Goal: Submit feedback/report problem

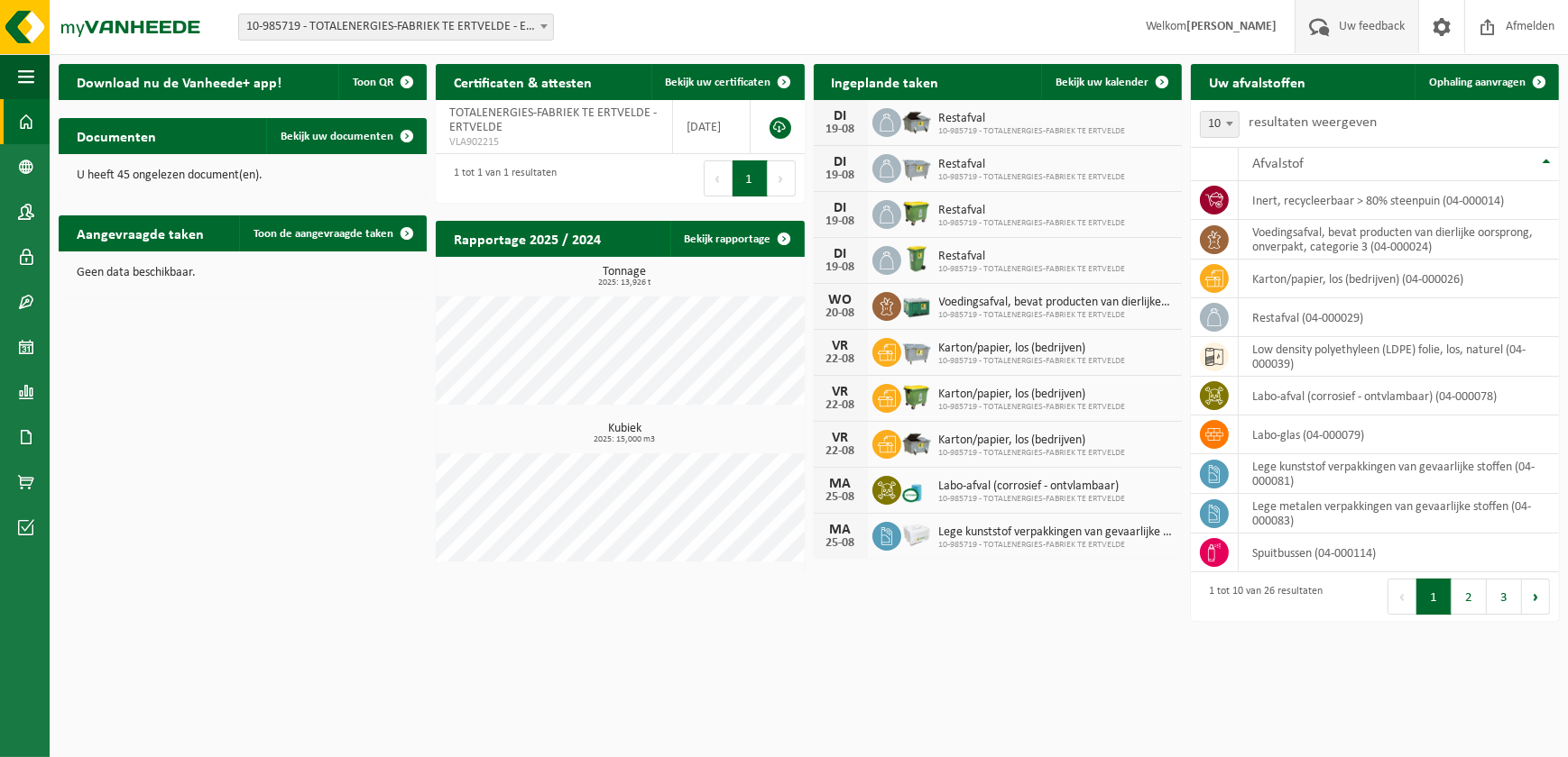
click at [1361, 29] on span "Uw feedback" at bounding box center [1371, 26] width 75 height 54
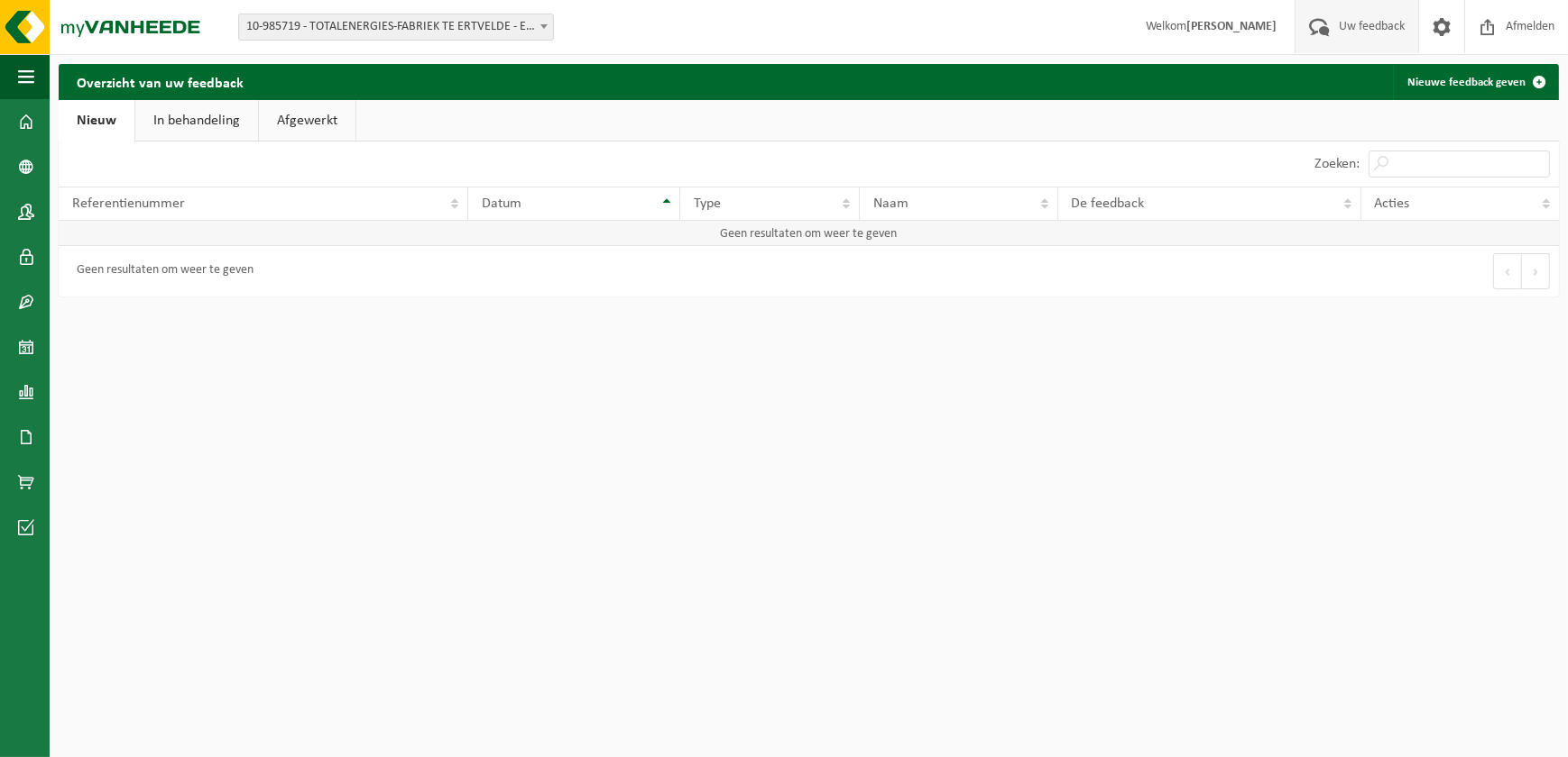
click at [190, 231] on td "Geen resultaten om weer te geven" at bounding box center [808, 234] width 1500 height 25
click at [104, 112] on link "Nieuw" at bounding box center [96, 121] width 76 height 42
click at [240, 228] on td "Geen resultaten om weer te geven" at bounding box center [808, 234] width 1500 height 25
click at [1461, 80] on link "Nieuwe feedback geven" at bounding box center [1475, 82] width 164 height 36
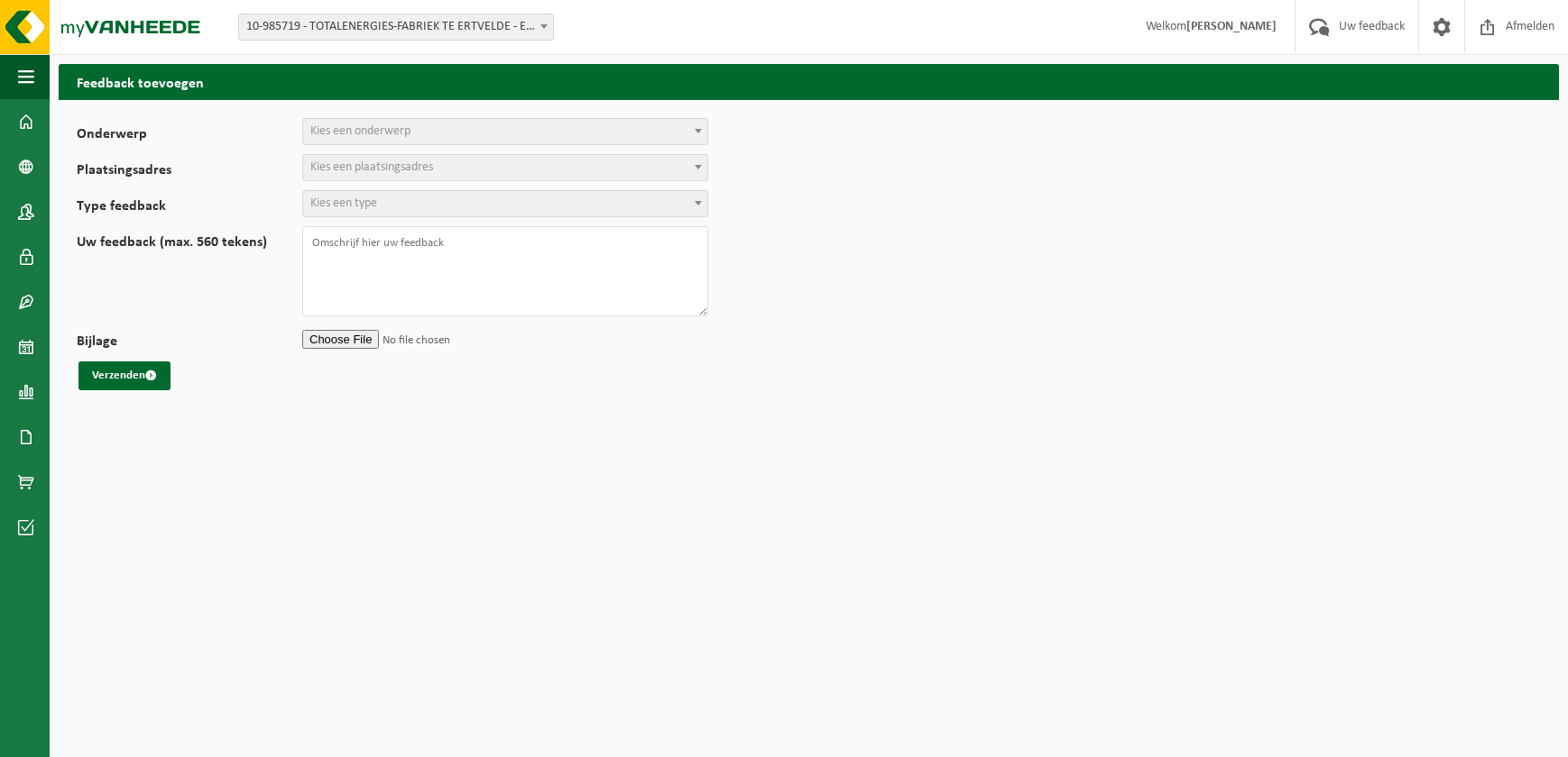
select select
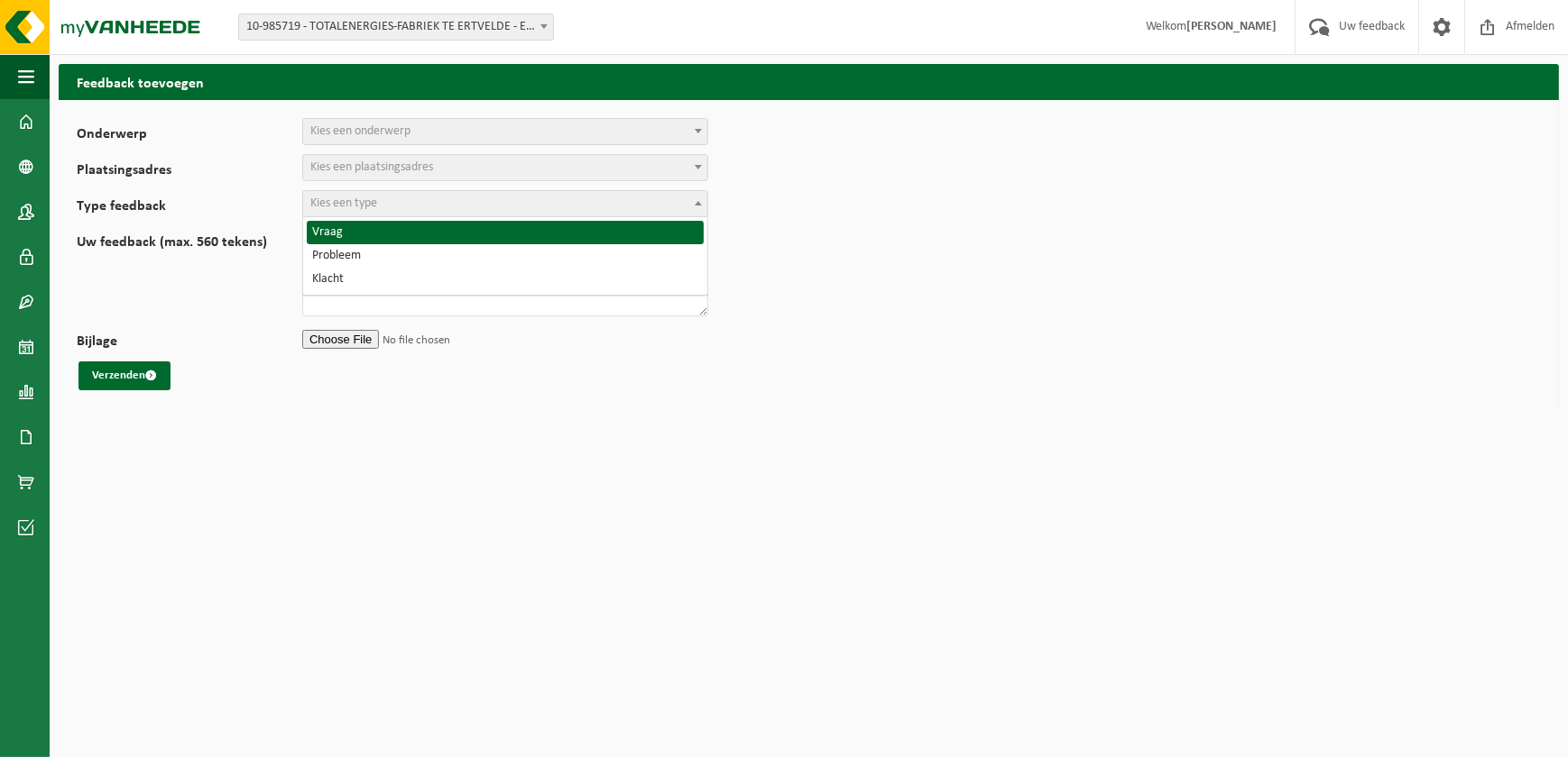
click at [397, 202] on span "Kies een type" at bounding box center [504, 203] width 404 height 25
